Goal: Task Accomplishment & Management: Use online tool/utility

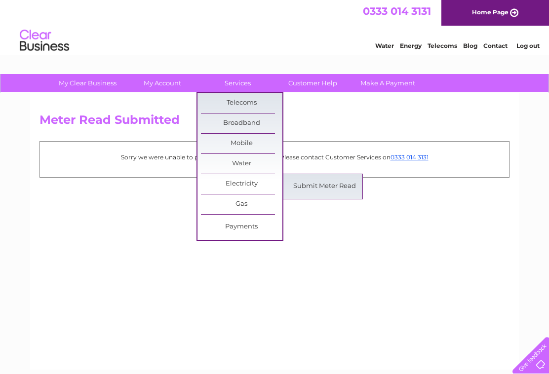
click at [343, 188] on link "Submit Meter Read" at bounding box center [324, 187] width 81 height 20
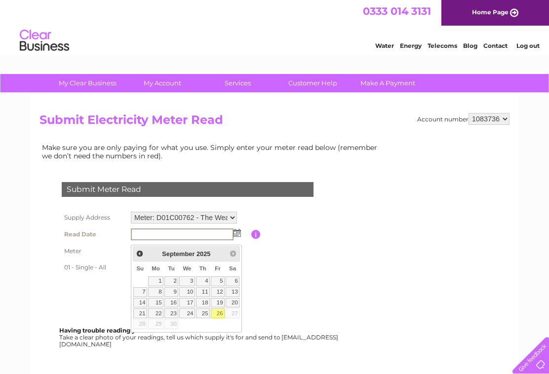
click at [223, 313] on link "26" at bounding box center [218, 313] width 14 height 10
type input "2025/09/26"
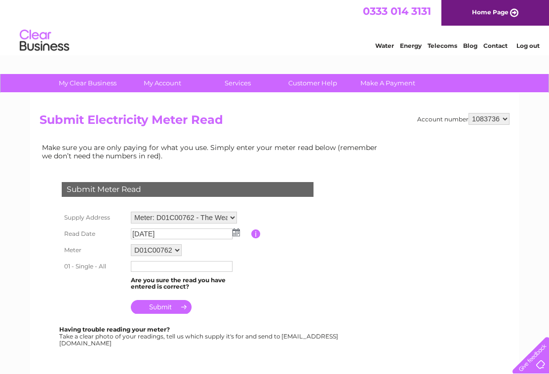
click at [148, 272] on input "text" at bounding box center [182, 266] width 102 height 11
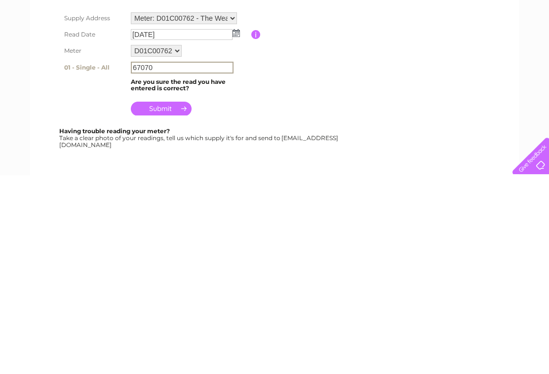
type input "67070"
click at [183, 301] on input "submit" at bounding box center [161, 308] width 61 height 14
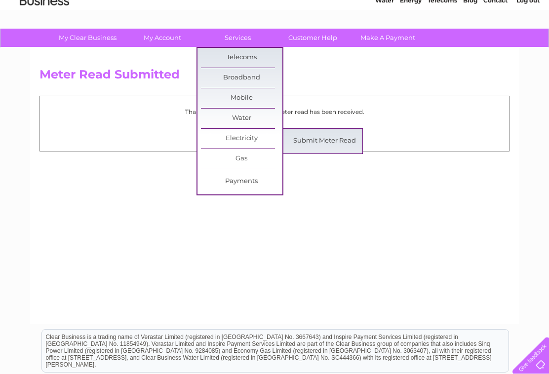
scroll to position [45, 0]
click at [336, 140] on link "Submit Meter Read" at bounding box center [324, 141] width 81 height 20
